Goal: Information Seeking & Learning: Check status

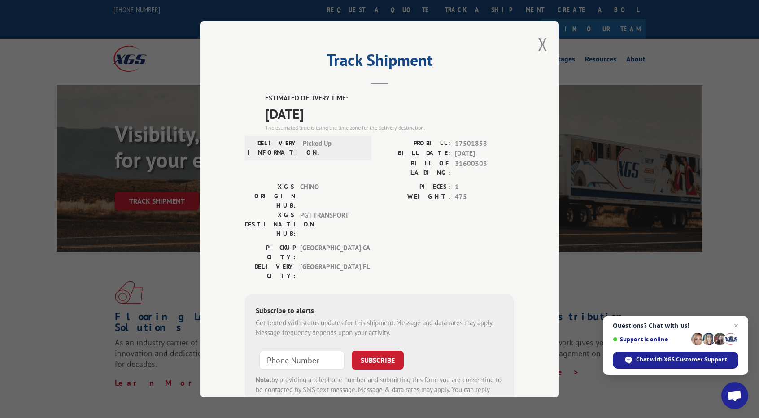
scroll to position [103, 0]
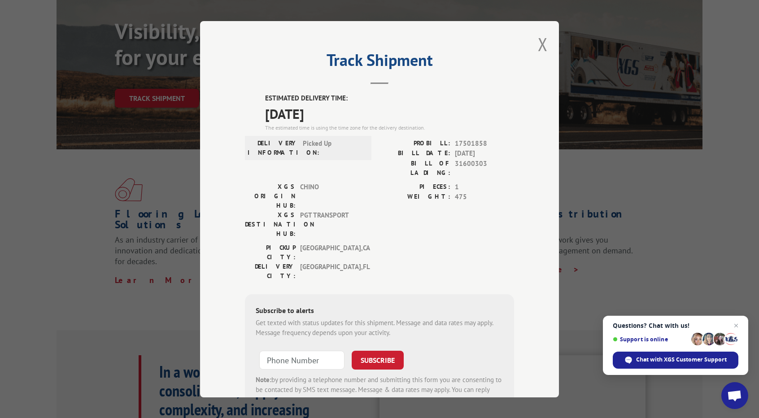
click at [466, 142] on span "17501858" at bounding box center [484, 143] width 59 height 10
copy span "17501858"
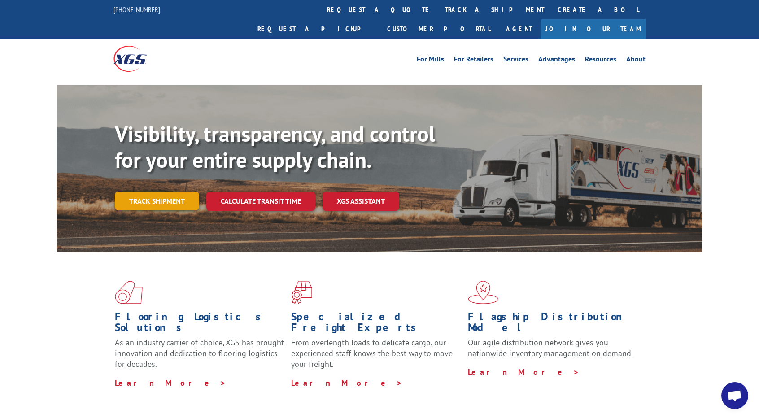
click at [159, 191] on link "Track shipment" at bounding box center [157, 200] width 84 height 19
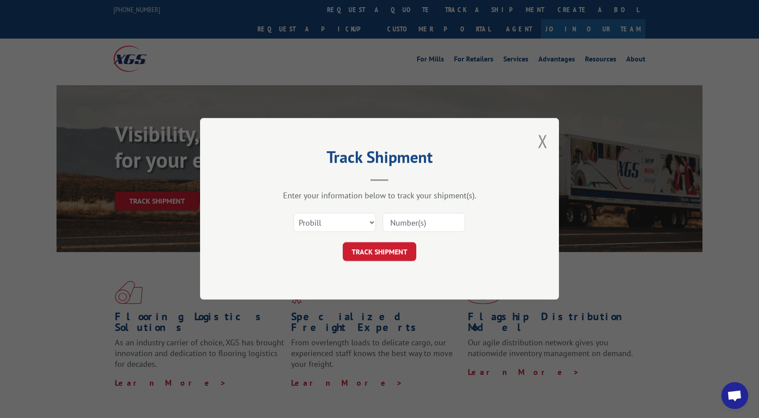
click at [417, 222] on input at bounding box center [423, 222] width 83 height 19
paste input "17501858"
type input "17501858"
click at [399, 250] on button "TRACK SHIPMENT" at bounding box center [380, 252] width 74 height 19
